Goal: Browse casually

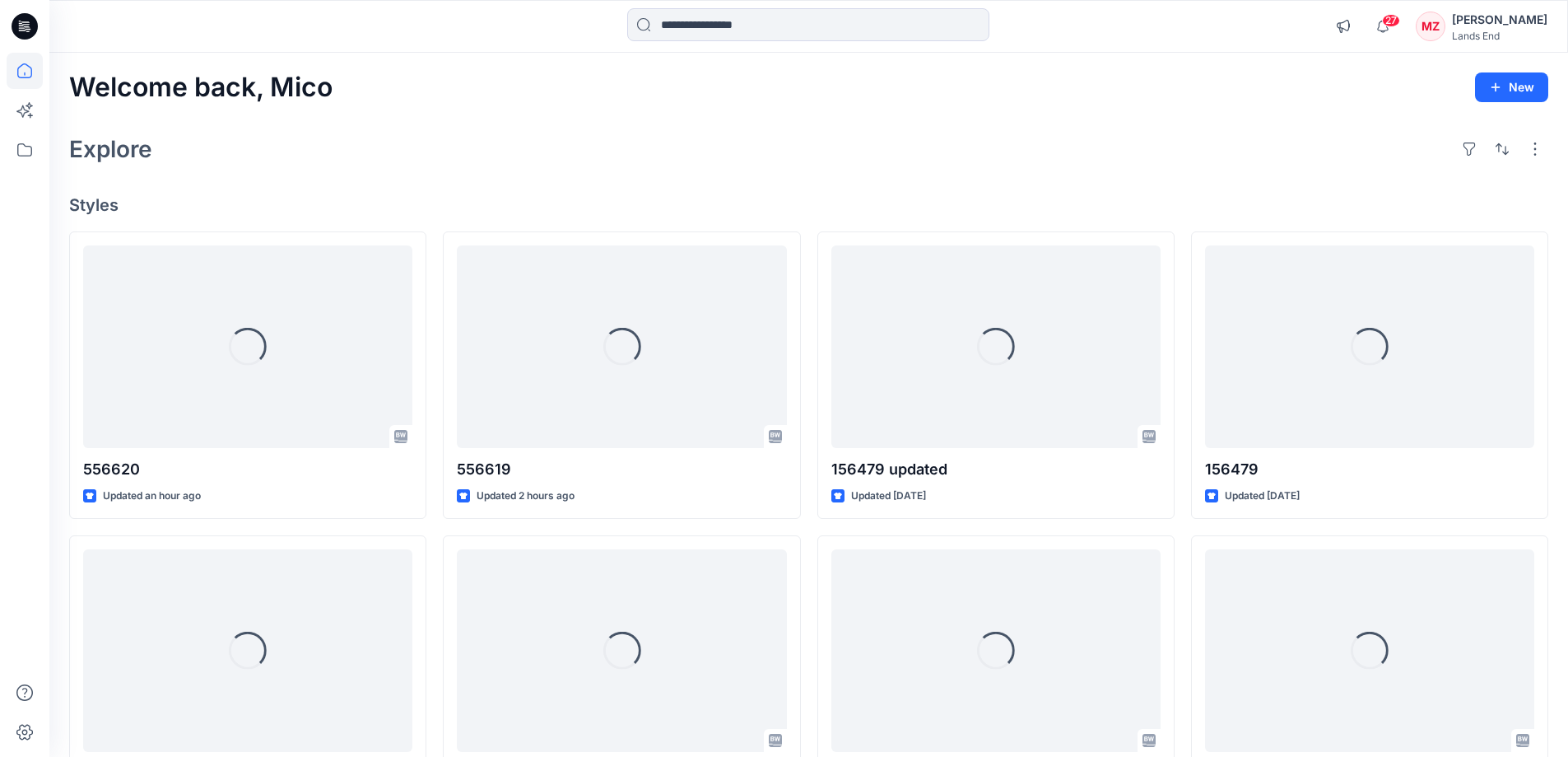
click at [671, 185] on div "Welcome back, Mico New Explore Styles Loading... 556620 Updated an hour ago Loa…" at bounding box center [809, 629] width 1519 height 1152
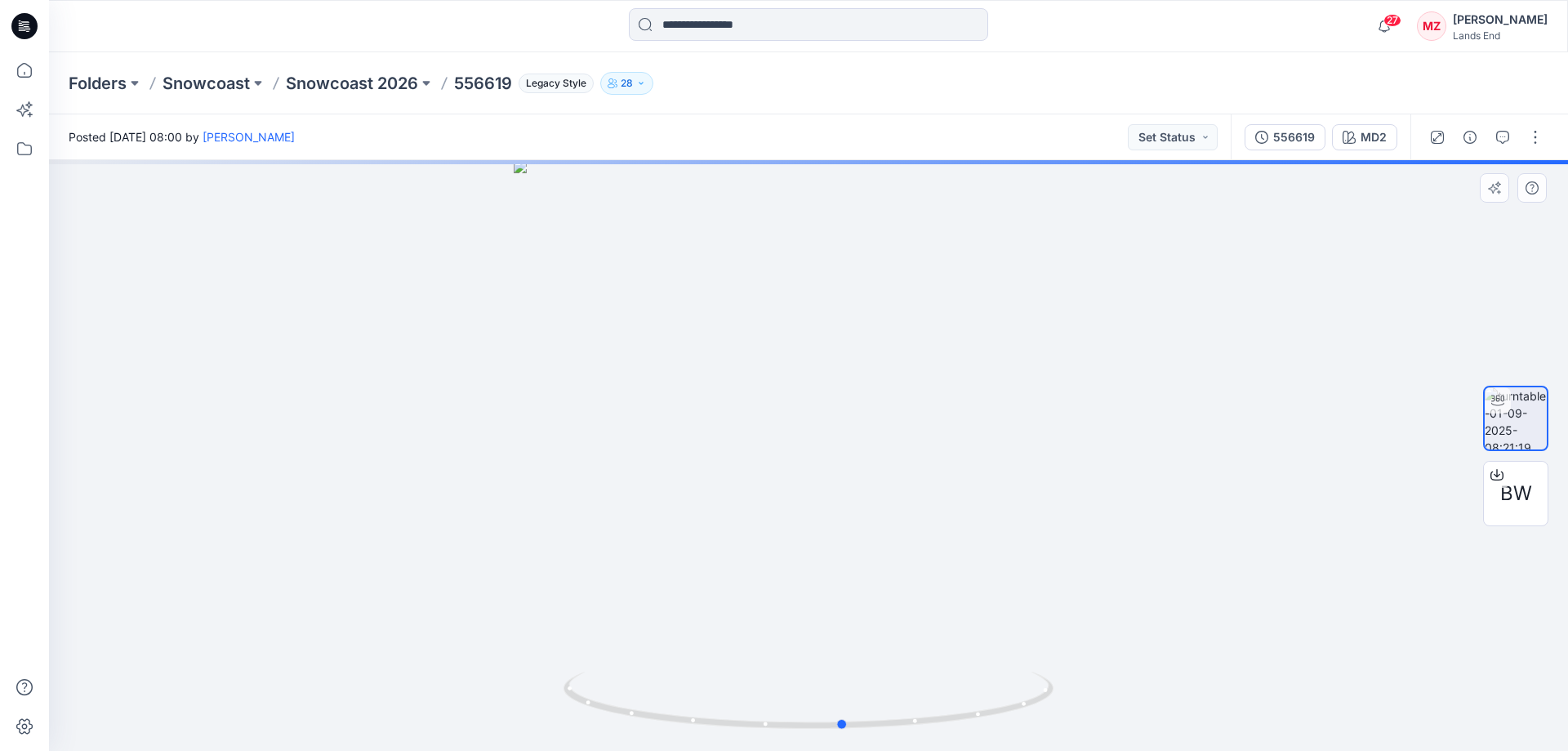
drag, startPoint x: 995, startPoint y: 618, endPoint x: 548, endPoint y: 609, distance: 447.1
click at [548, 609] on div at bounding box center [809, 454] width 1519 height 590
drag, startPoint x: 959, startPoint y: 278, endPoint x: 927, endPoint y: 598, distance: 321.6
click at [927, 598] on img at bounding box center [777, 365] width 1593 height 773
drag, startPoint x: 953, startPoint y: 672, endPoint x: 470, endPoint y: 225, distance: 658.1
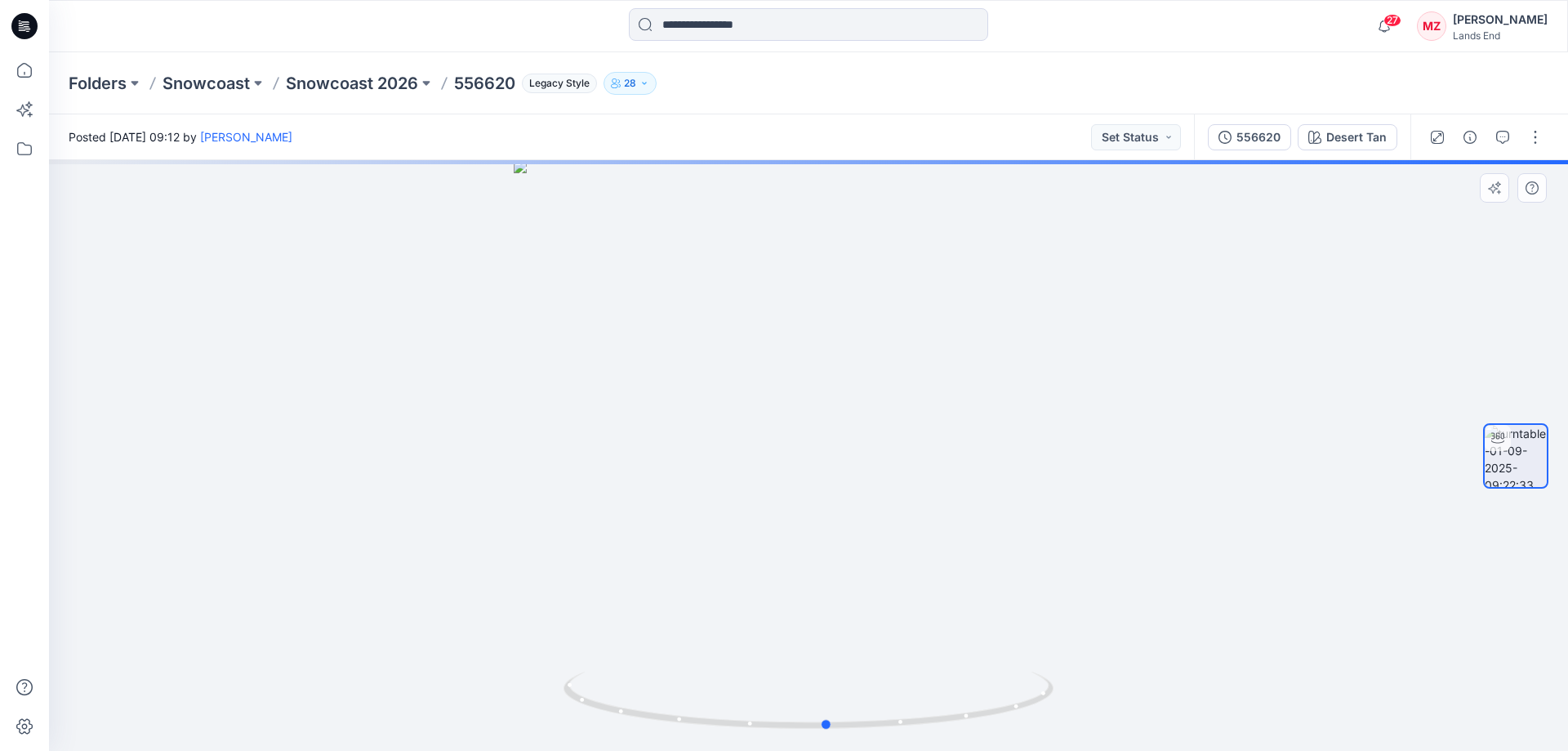
click at [515, 633] on div at bounding box center [809, 454] width 1519 height 590
